Goal: Task Accomplishment & Management: Complete application form

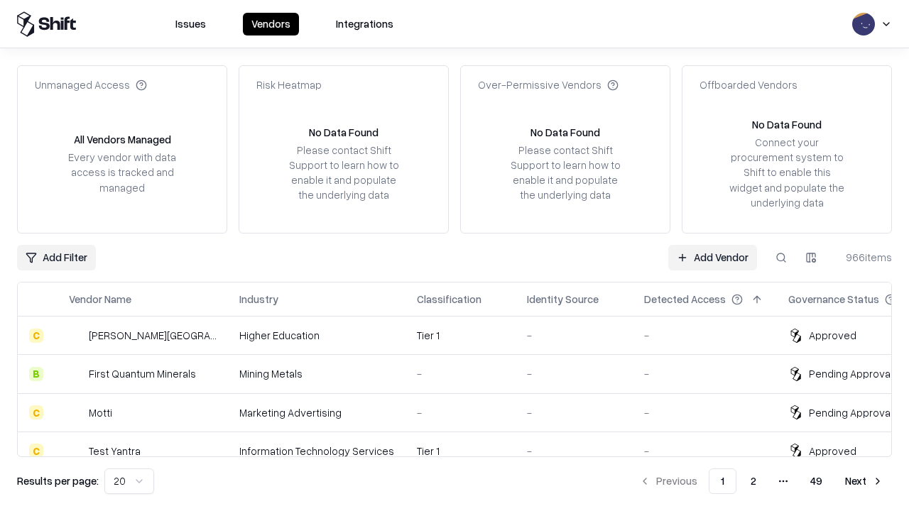
click at [712, 257] on link "Add Vendor" at bounding box center [712, 258] width 89 height 26
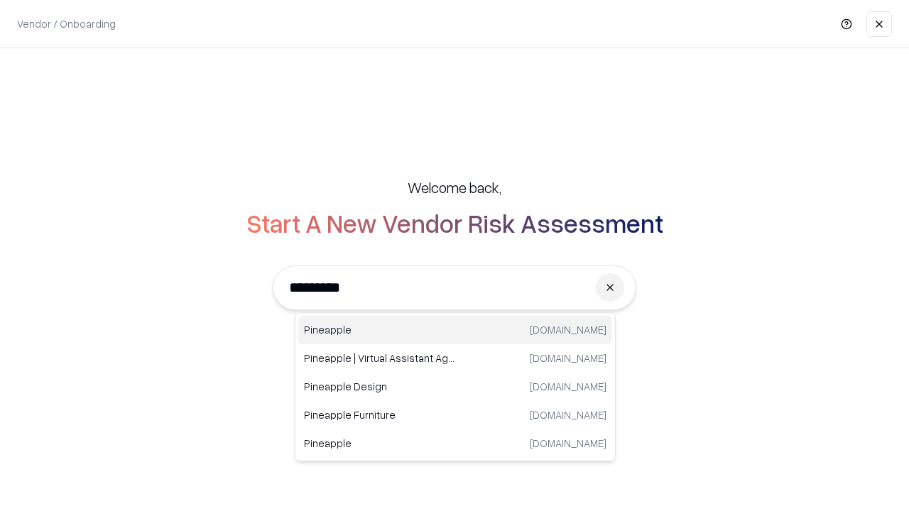
click at [455, 330] on div "Pineapple pineappleenergy.com" at bounding box center [455, 330] width 314 height 28
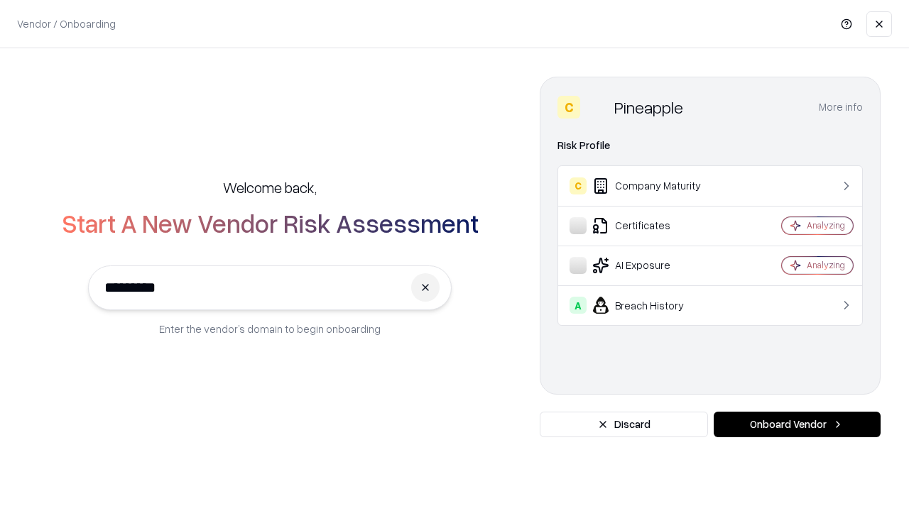
type input "*********"
click at [797, 425] on button "Onboard Vendor" at bounding box center [797, 425] width 167 height 26
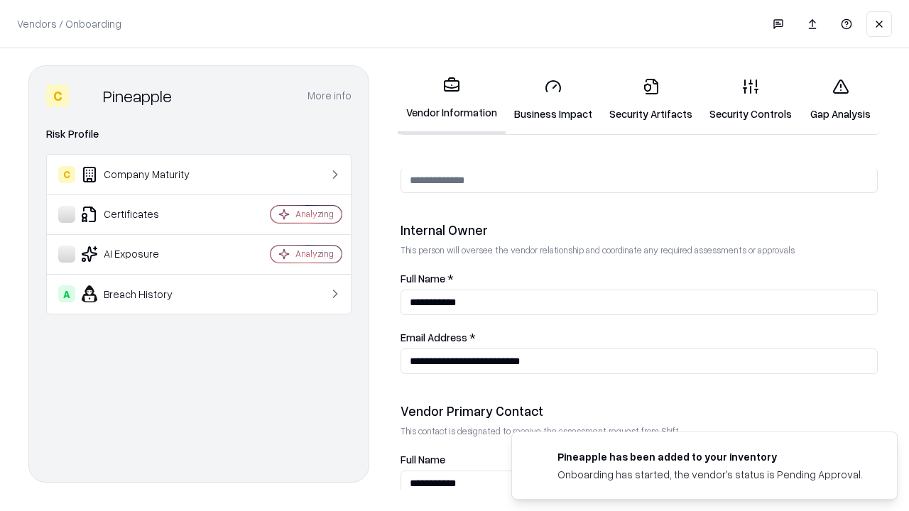
scroll to position [736, 0]
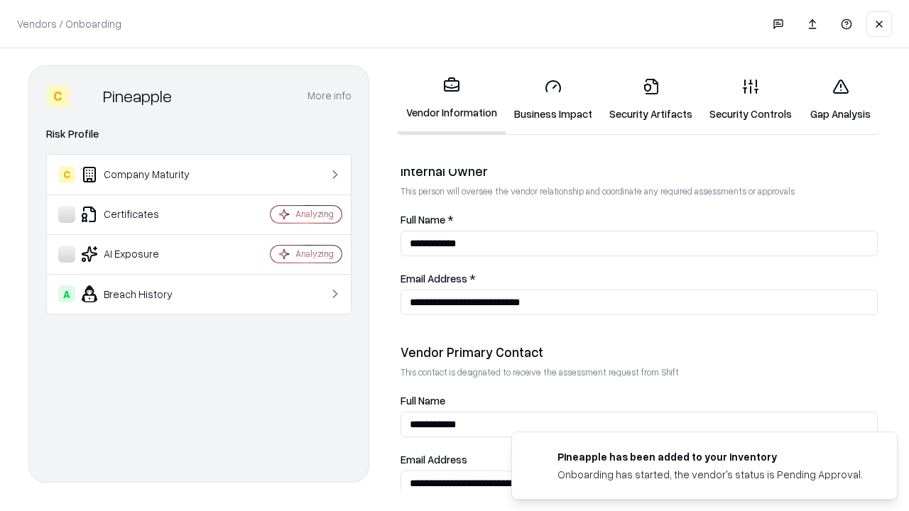
click at [651, 99] on link "Security Artifacts" at bounding box center [651, 100] width 100 height 66
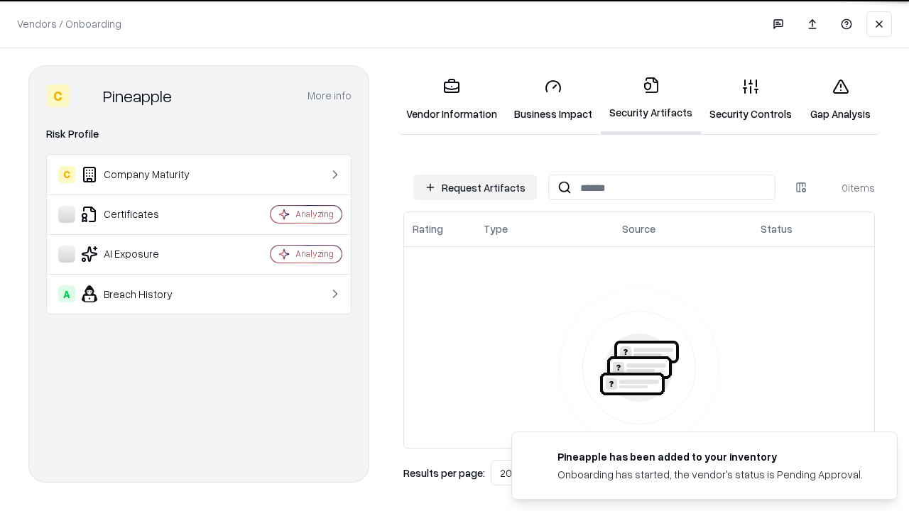
click at [475, 188] on button "Request Artifacts" at bounding box center [475, 188] width 124 height 26
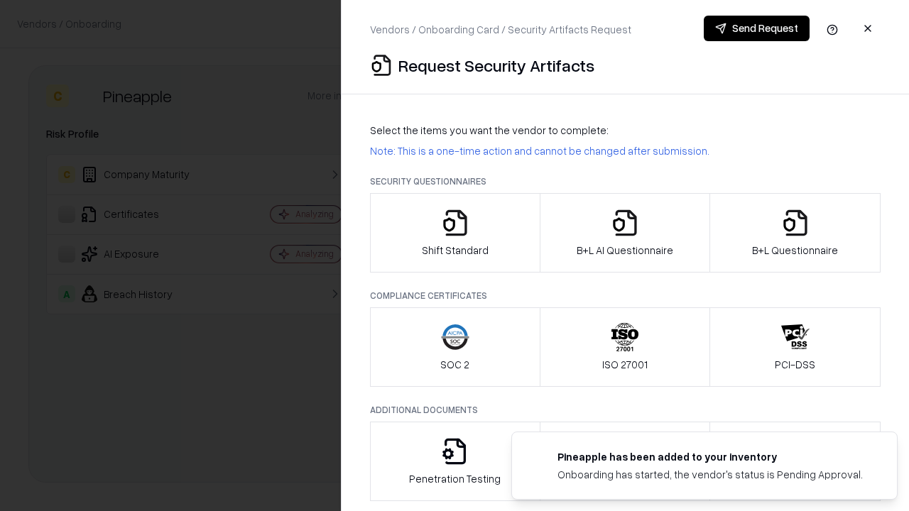
click at [795, 233] on icon "button" at bounding box center [795, 223] width 28 height 28
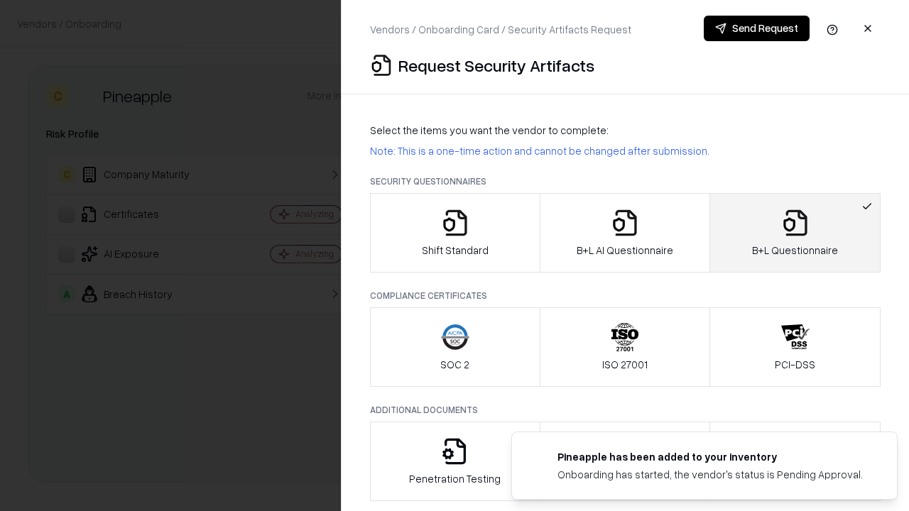
click at [624, 233] on icon "button" at bounding box center [625, 223] width 28 height 28
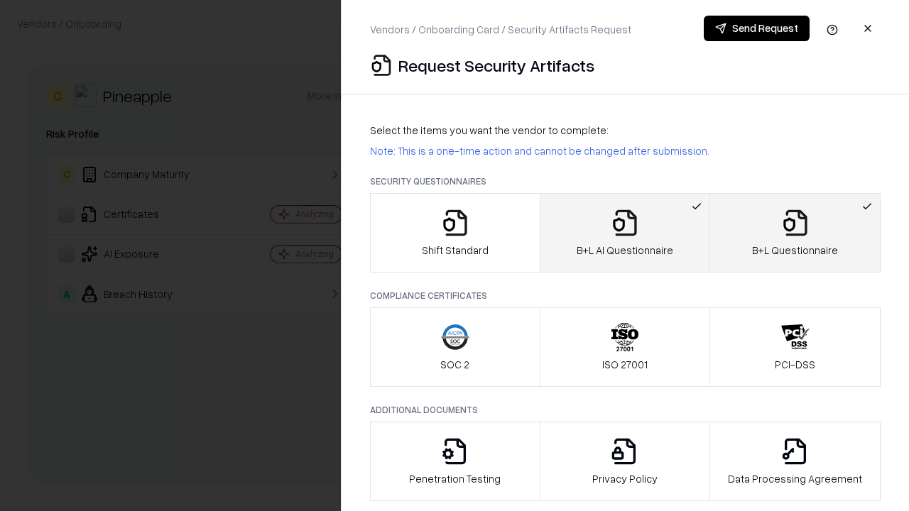
click at [757, 28] on button "Send Request" at bounding box center [757, 29] width 106 height 26
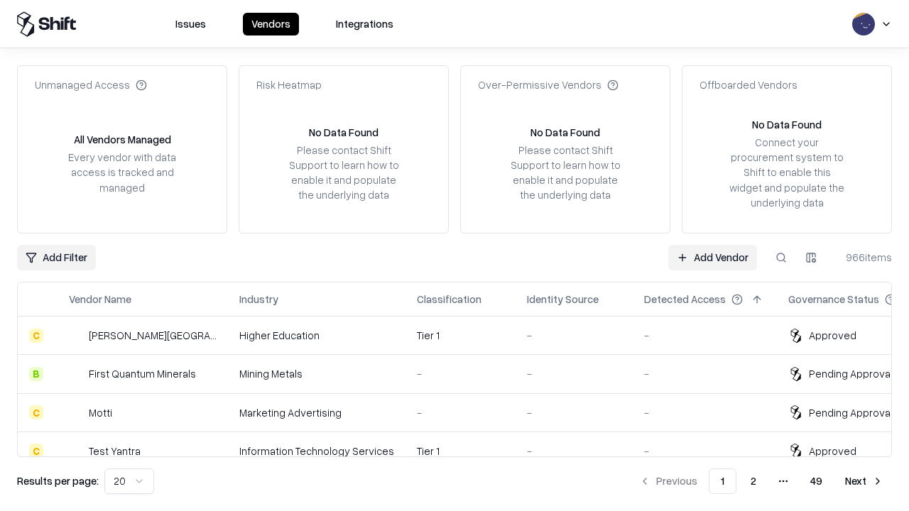
click at [781, 257] on button at bounding box center [782, 258] width 26 height 26
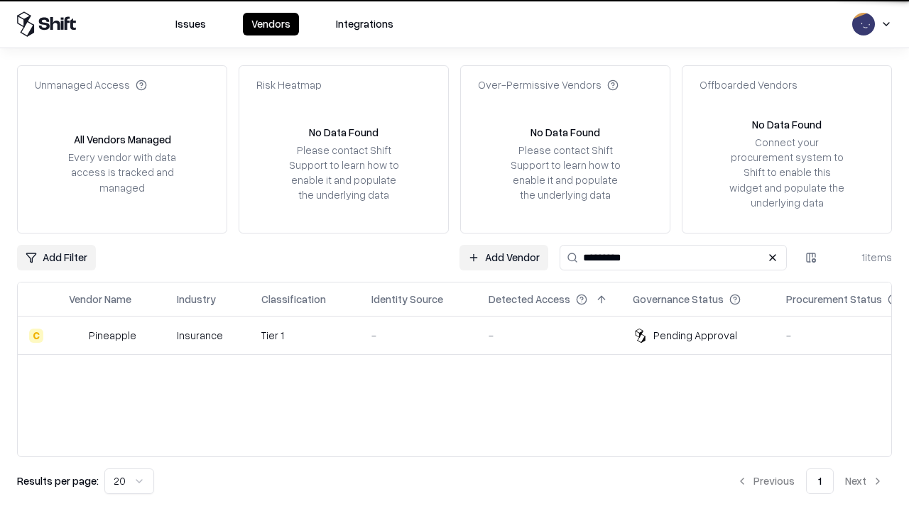
type input "*********"
click at [463, 335] on div "-" at bounding box center [419, 335] width 94 height 15
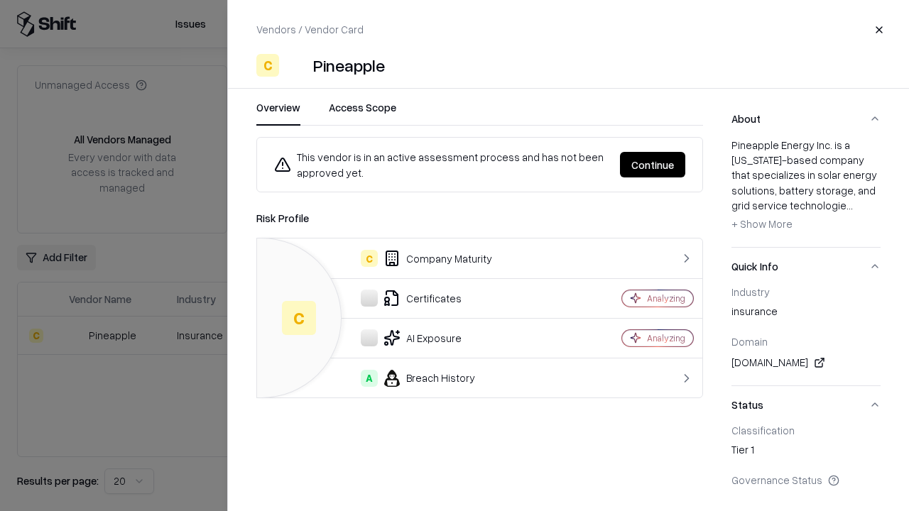
click at [653, 165] on button "Continue" at bounding box center [652, 165] width 65 height 26
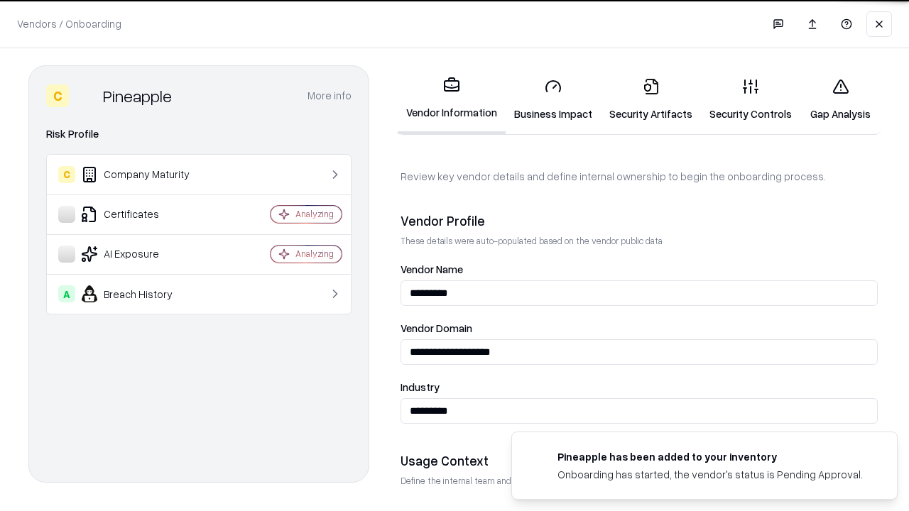
click at [651, 99] on link "Security Artifacts" at bounding box center [651, 100] width 100 height 66
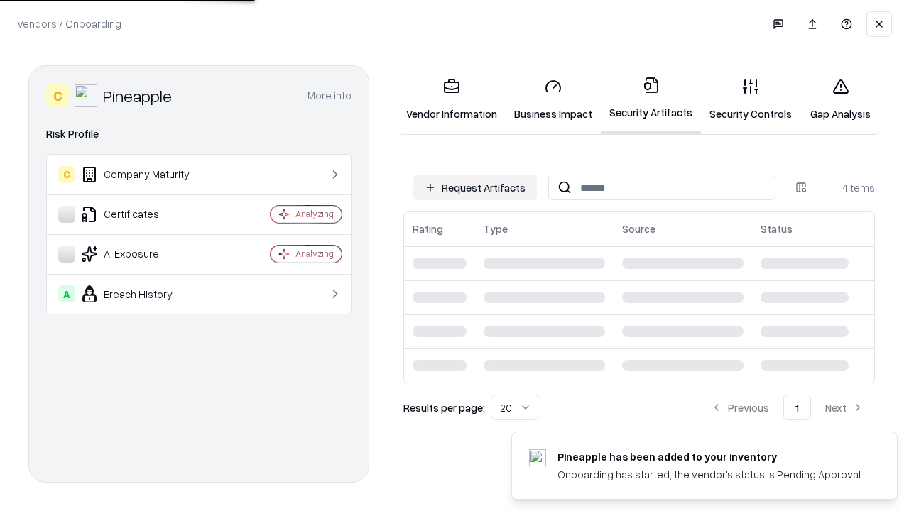
click at [840, 99] on link "Gap Analysis" at bounding box center [841, 100] width 80 height 66
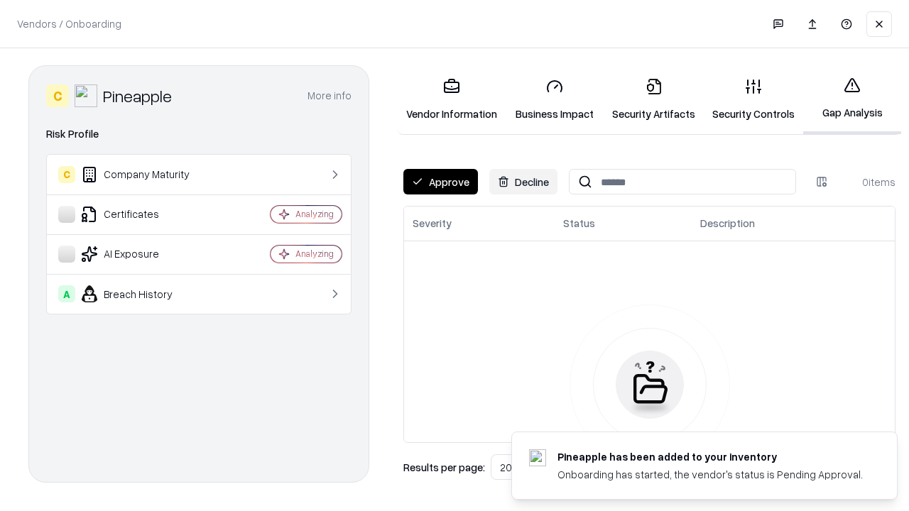
click at [440, 182] on button "Approve" at bounding box center [440, 182] width 75 height 26
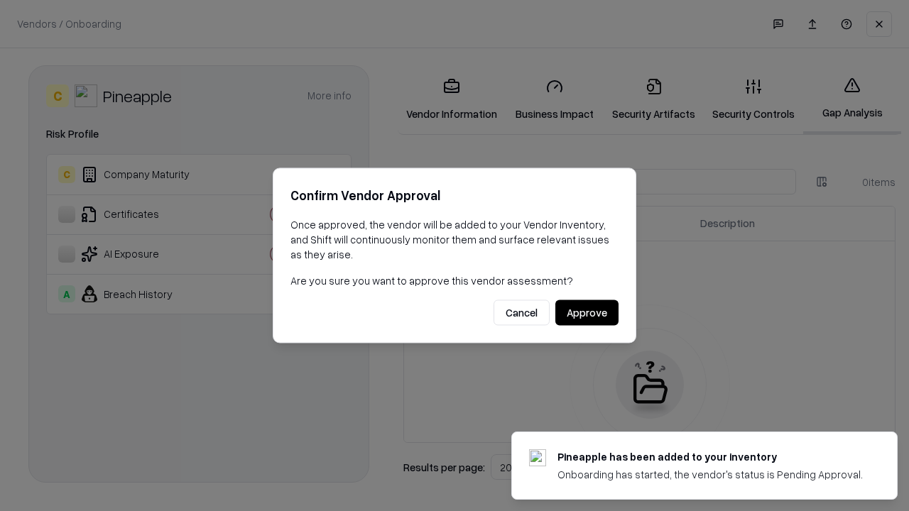
click at [587, 313] on button "Approve" at bounding box center [586, 313] width 63 height 26
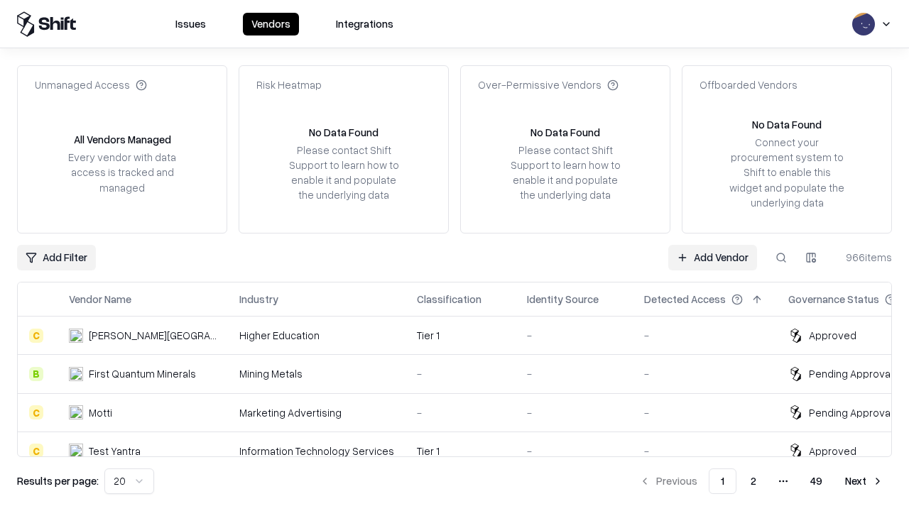
type input "*********"
click at [712, 257] on link "Add Vendor" at bounding box center [712, 258] width 89 height 26
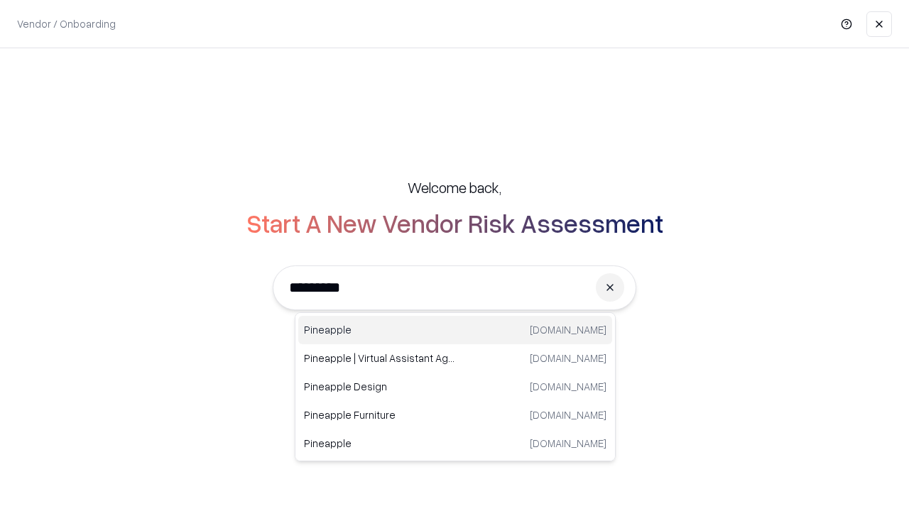
click at [455, 330] on div "Pineapple [DOMAIN_NAME]" at bounding box center [455, 330] width 314 height 28
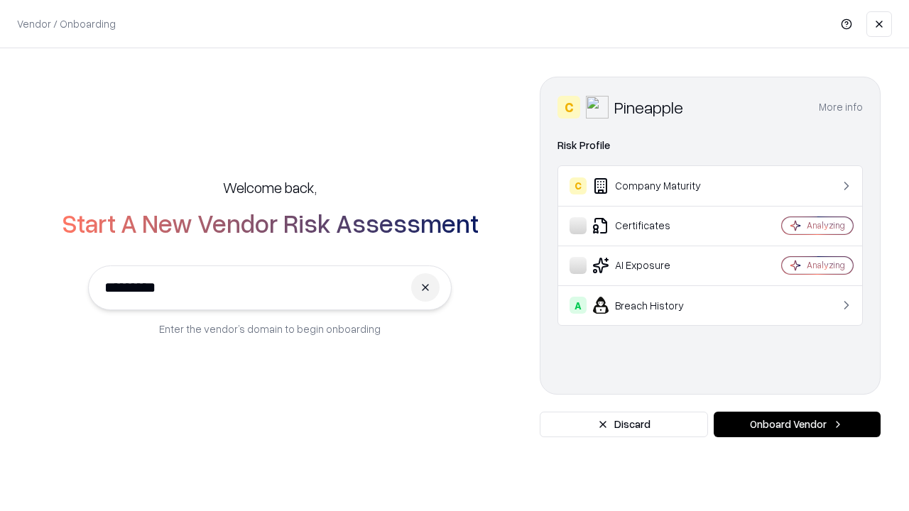
type input "*********"
click at [797, 425] on button "Onboard Vendor" at bounding box center [797, 425] width 167 height 26
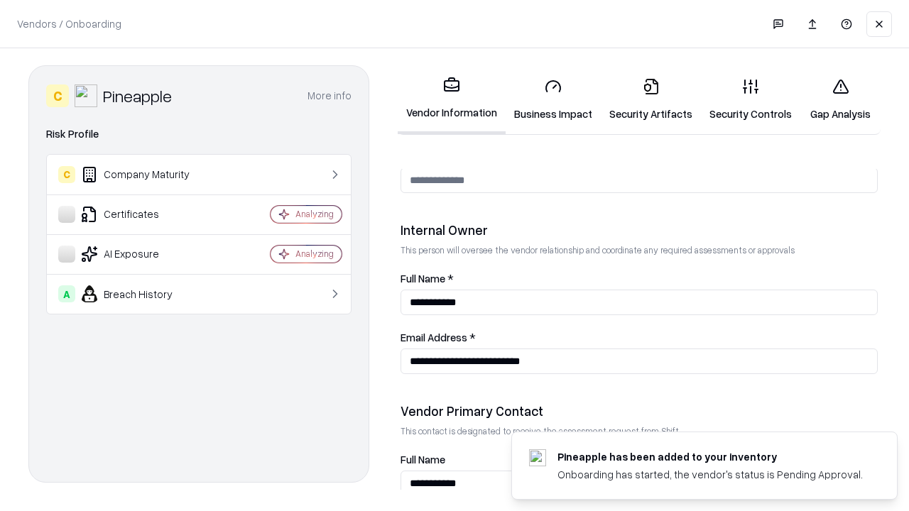
scroll to position [736, 0]
